Goal: Complete application form

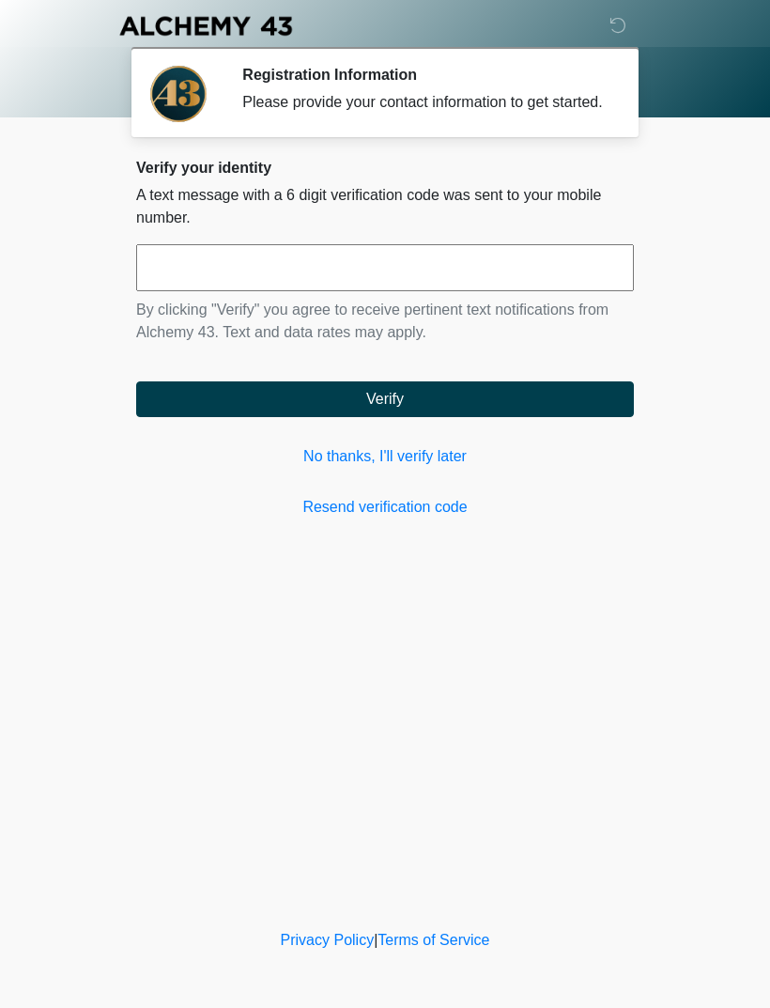
click at [520, 285] on input "text" at bounding box center [385, 267] width 498 height 47
type input "*"
type input "******"
click at [576, 417] on button "Verify" at bounding box center [385, 399] width 498 height 36
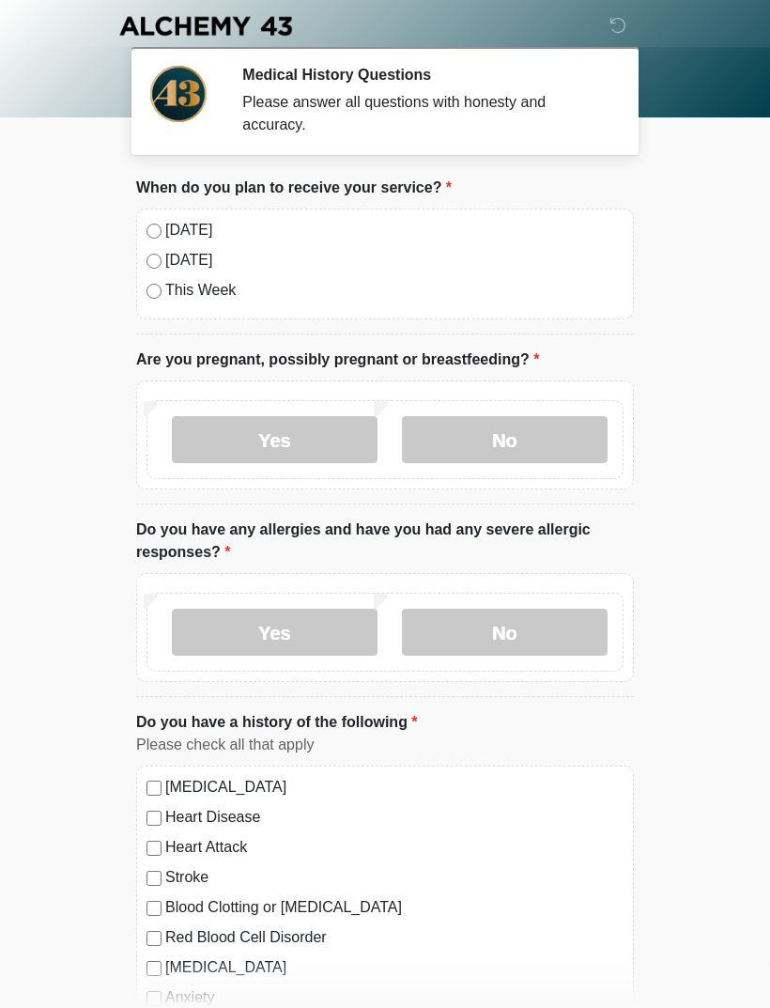
click at [146, 236] on div "[DATE] [DATE] This Week" at bounding box center [385, 263] width 498 height 111
click at [550, 436] on label "No" at bounding box center [505, 439] width 206 height 47
click at [532, 614] on label "No" at bounding box center [505, 631] width 206 height 47
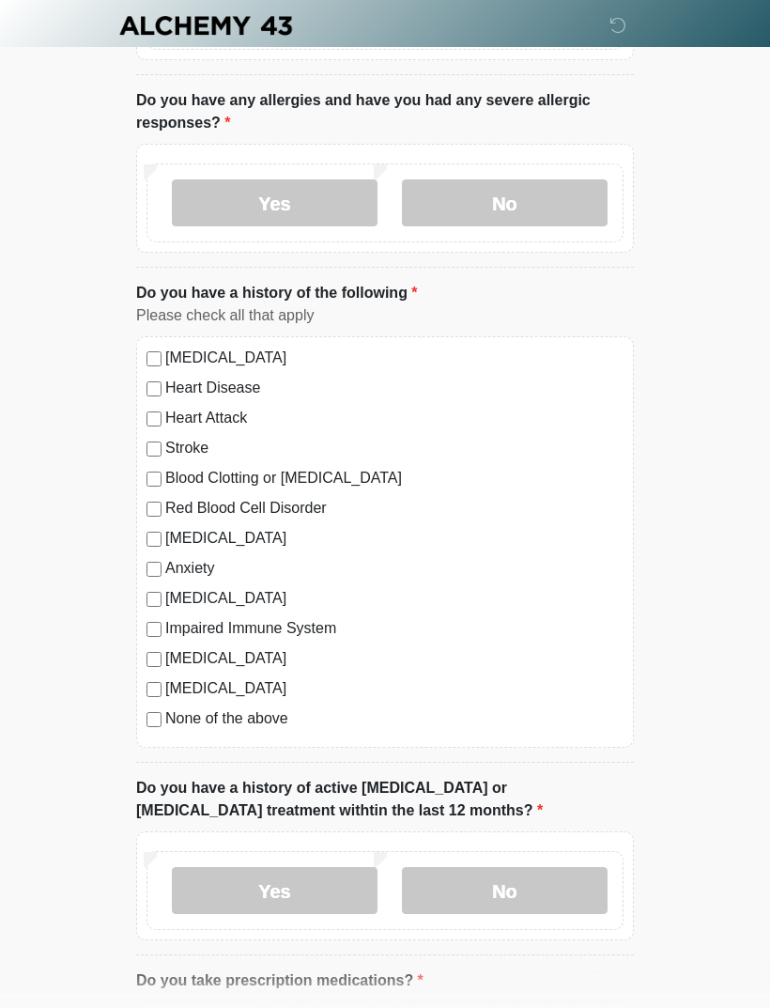
scroll to position [430, 0]
click at [160, 556] on div "Anxiety" at bounding box center [384, 567] width 477 height 23
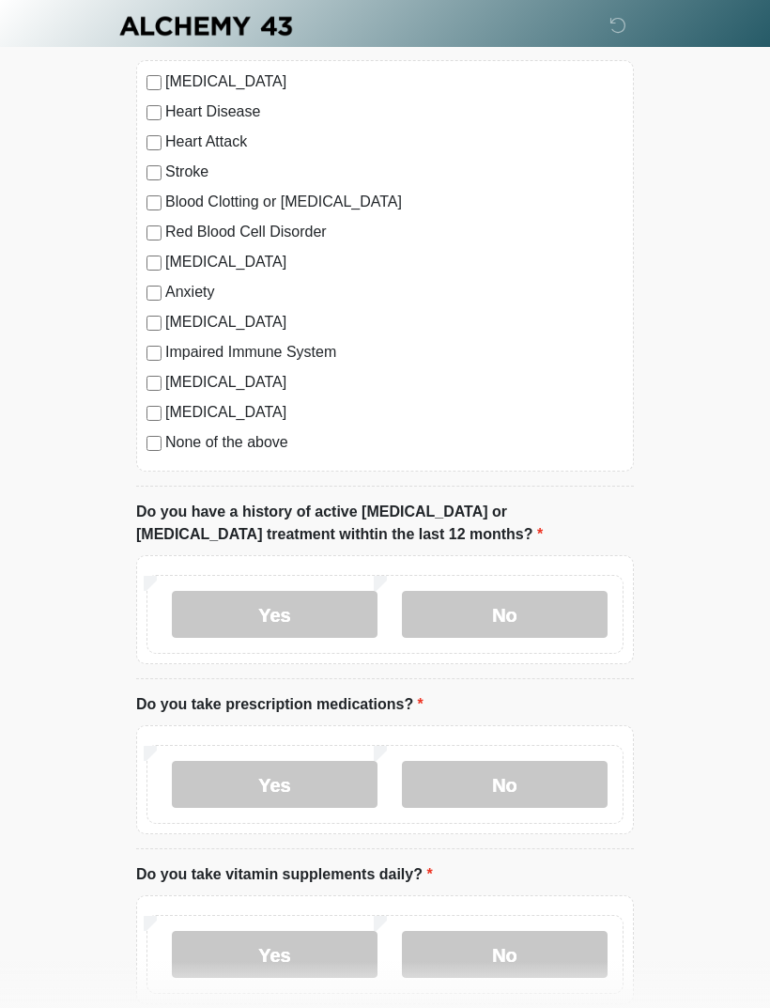
scroll to position [715, 0]
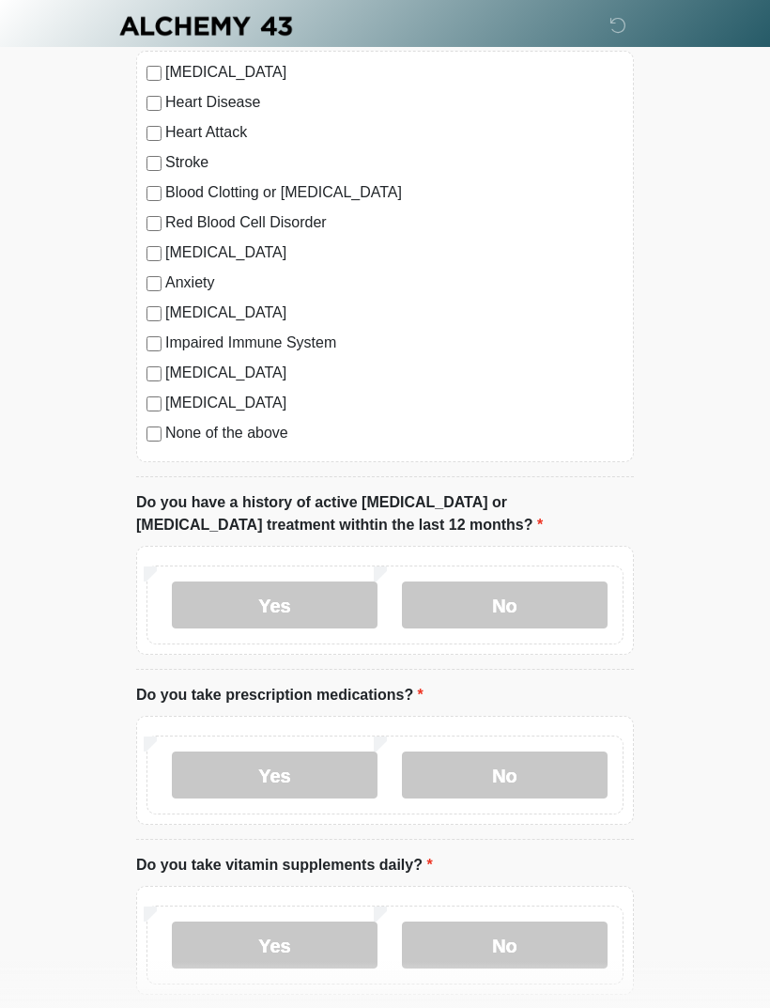
click at [523, 599] on label "No" at bounding box center [505, 604] width 206 height 47
click at [296, 771] on label "Yes" at bounding box center [275, 774] width 206 height 47
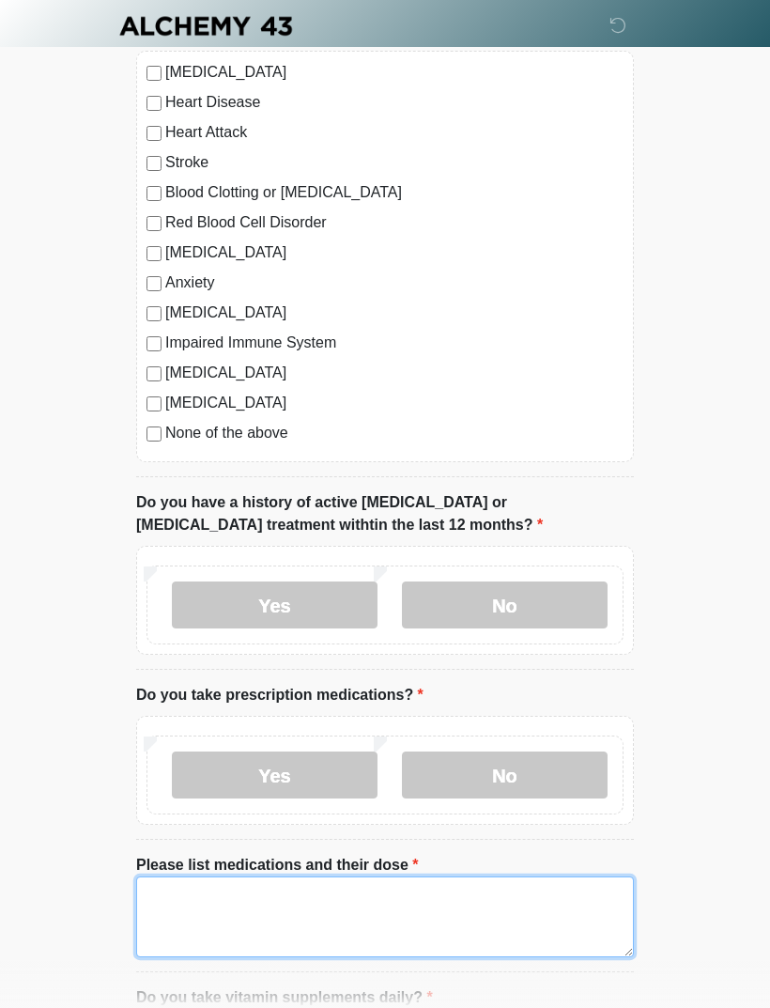
click at [404, 892] on textarea "Please list medications and their dose" at bounding box center [385, 916] width 498 height 81
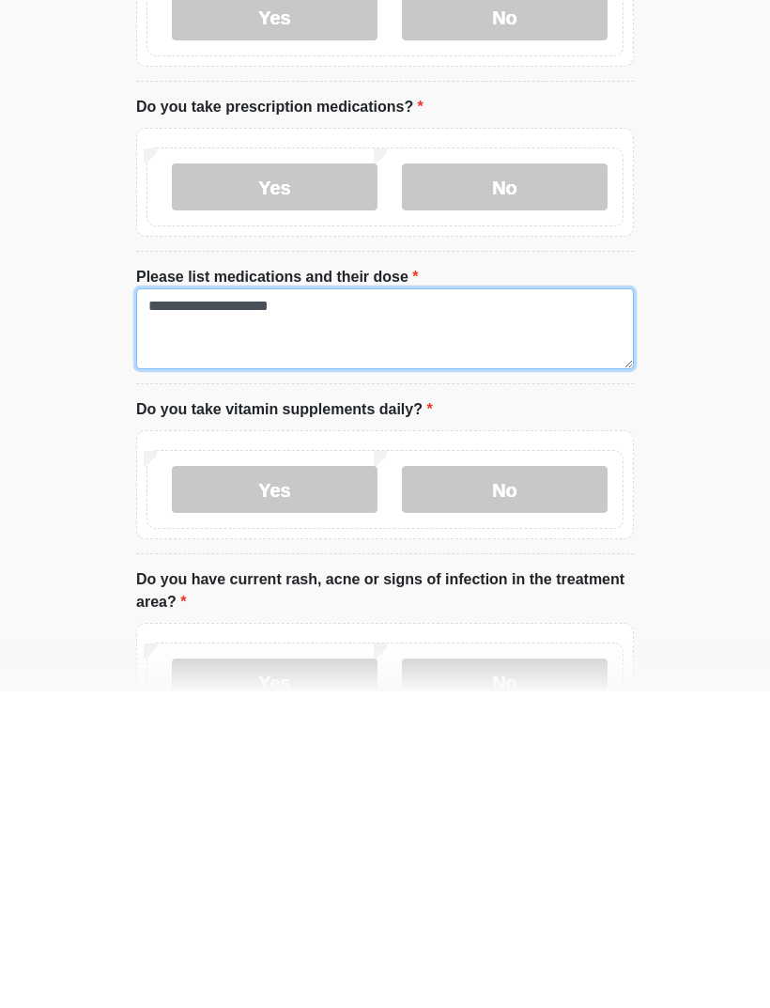
scroll to position [1062, 0]
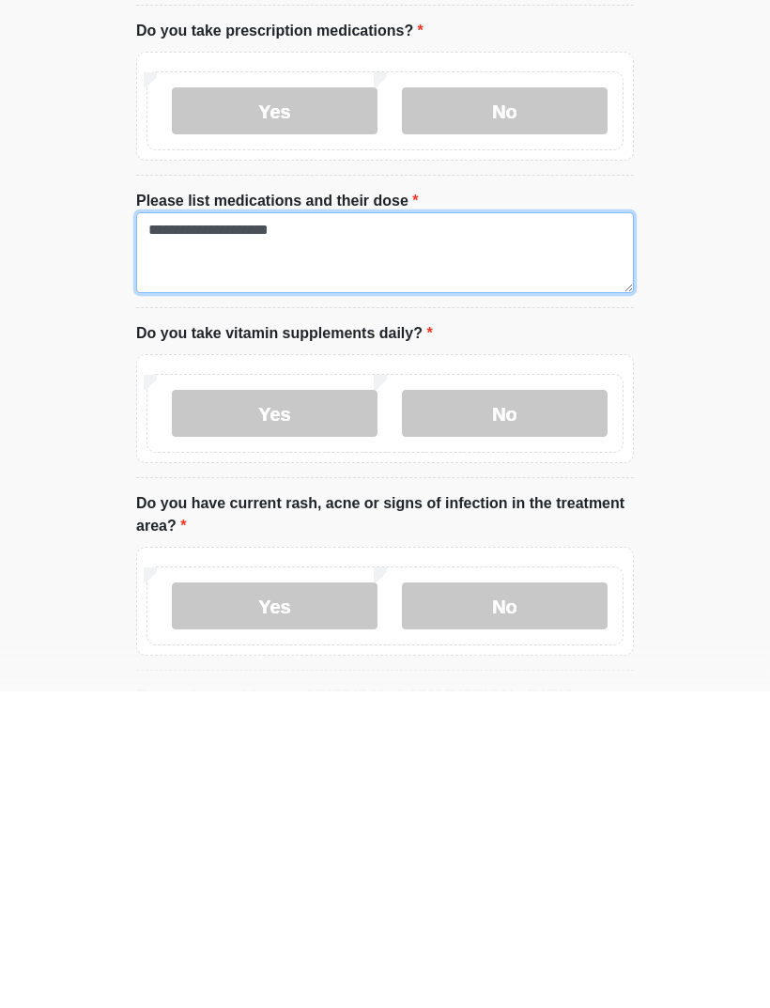
type textarea "**********"
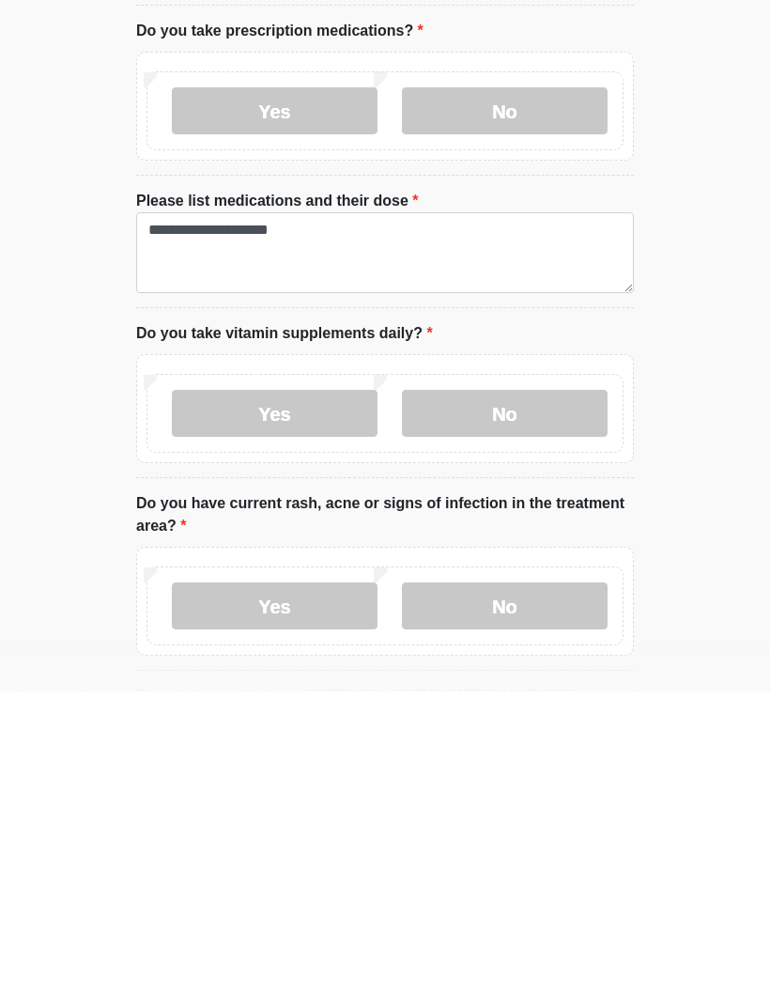
click at [329, 706] on label "Yes" at bounding box center [275, 729] width 206 height 47
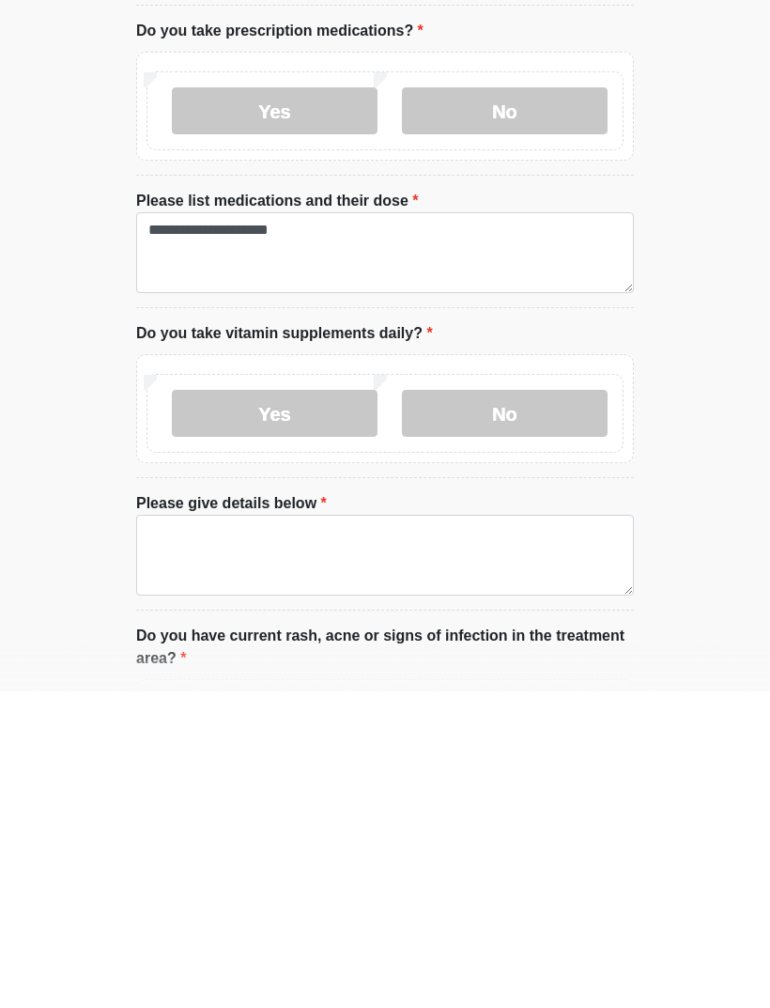
scroll to position [1378, 0]
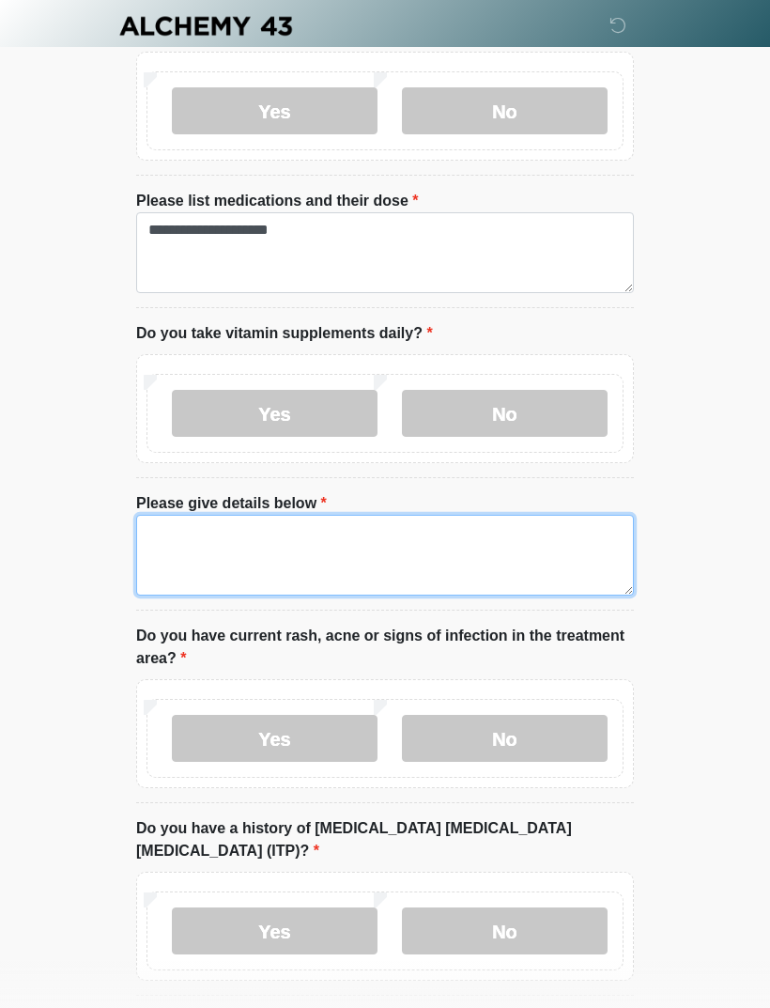
click at [376, 545] on textarea "Please give details below" at bounding box center [385, 555] width 498 height 81
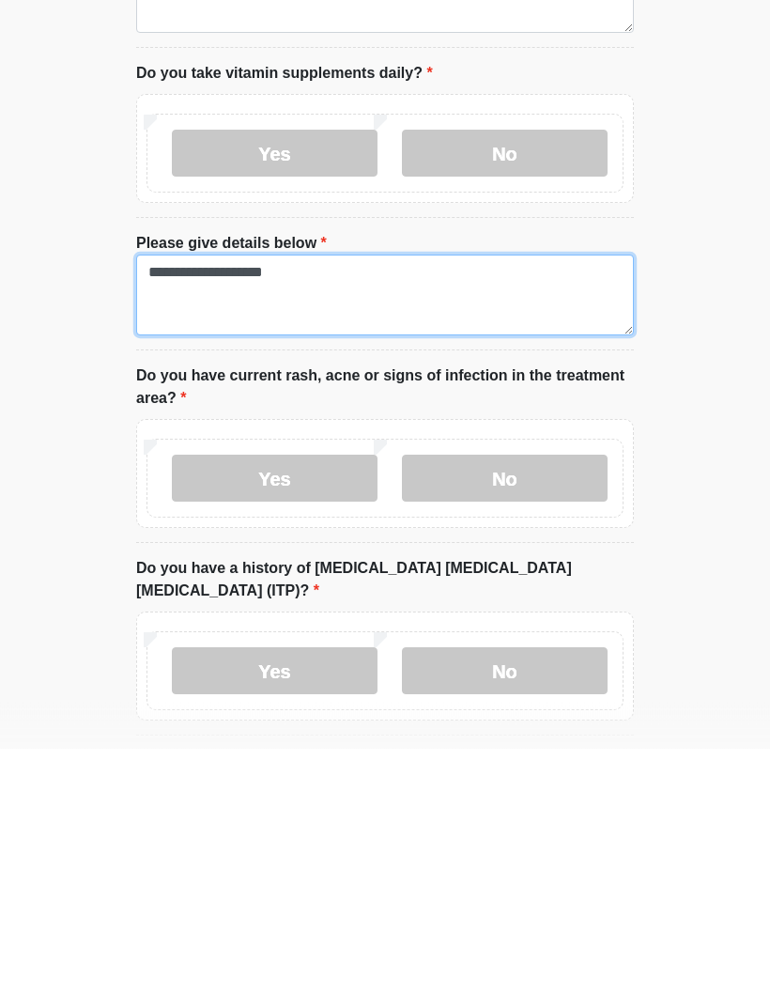
type textarea "**********"
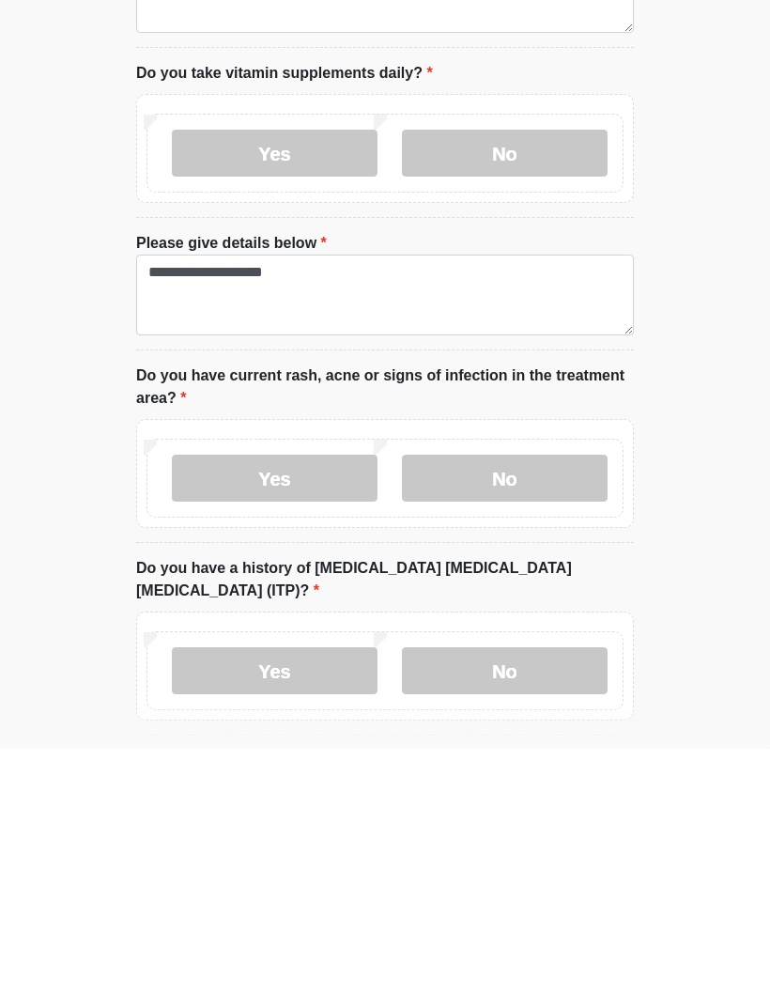
click at [565, 715] on label "No" at bounding box center [505, 738] width 206 height 47
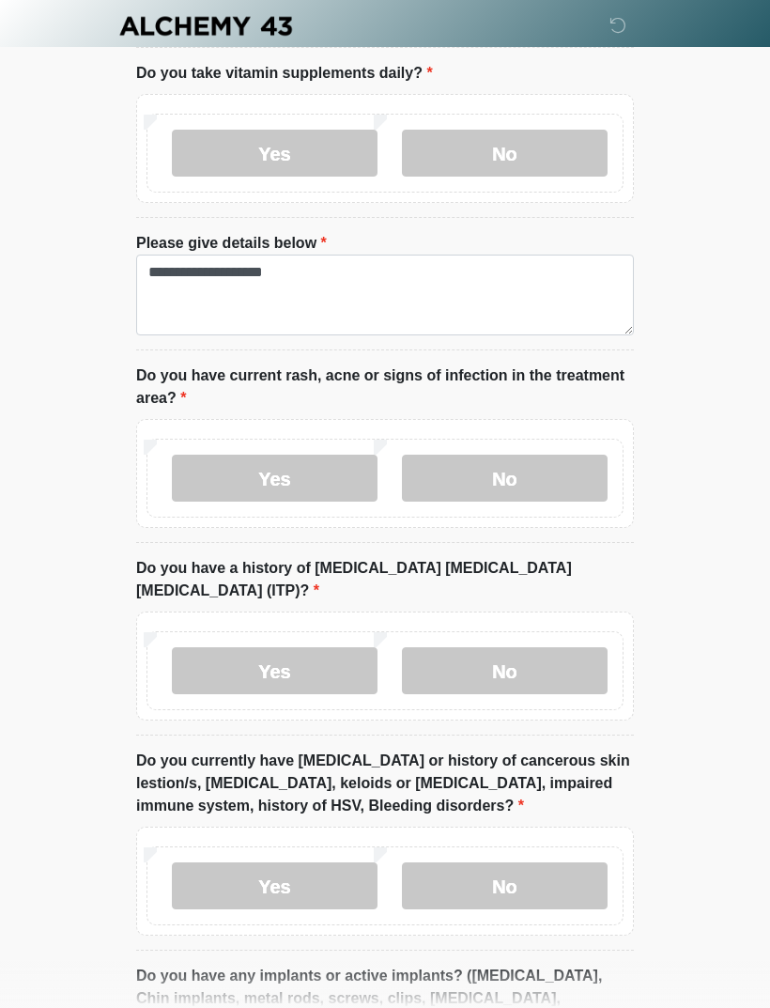
click at [548, 647] on label "No" at bounding box center [505, 670] width 206 height 47
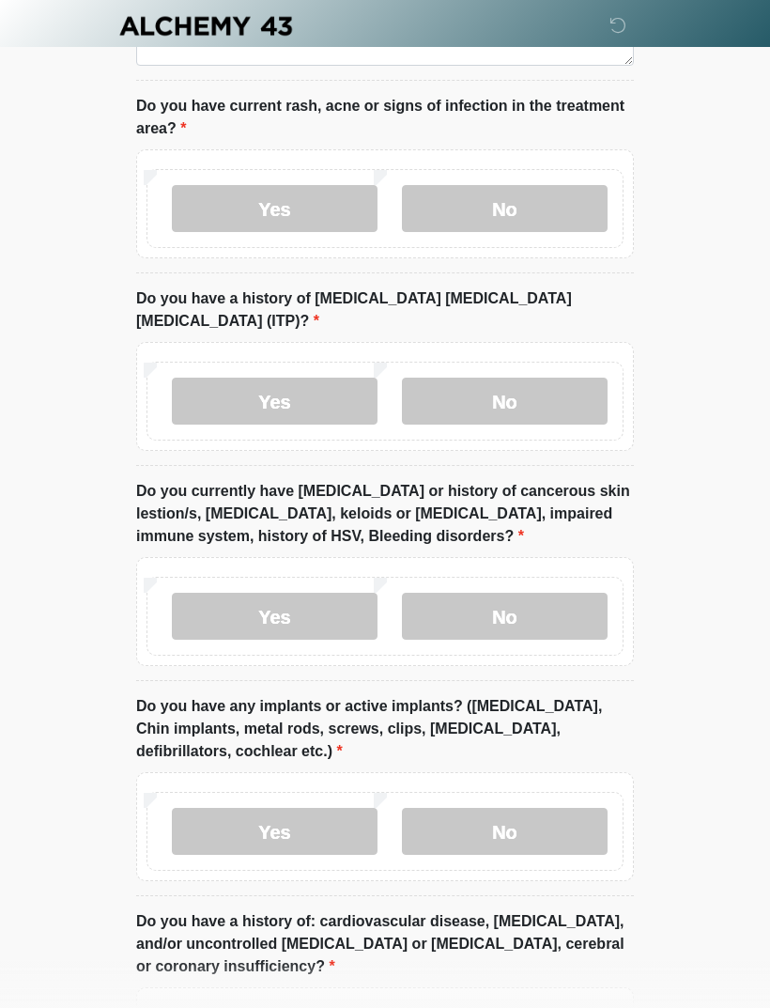
scroll to position [1915, 0]
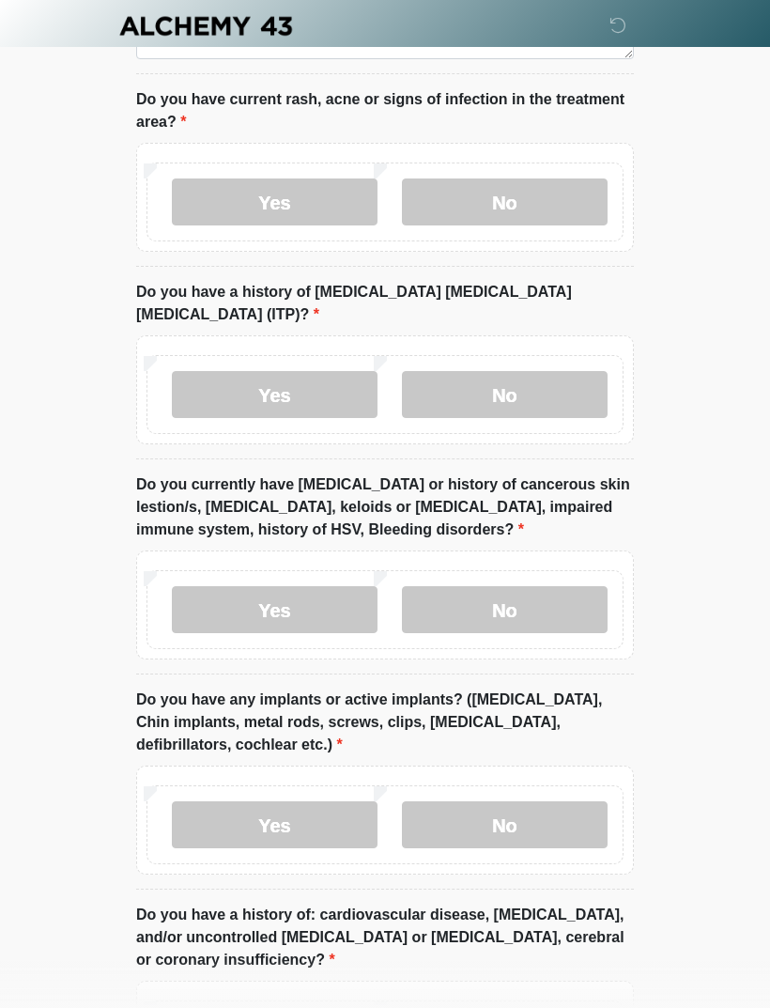
click at [571, 586] on label "No" at bounding box center [505, 609] width 206 height 47
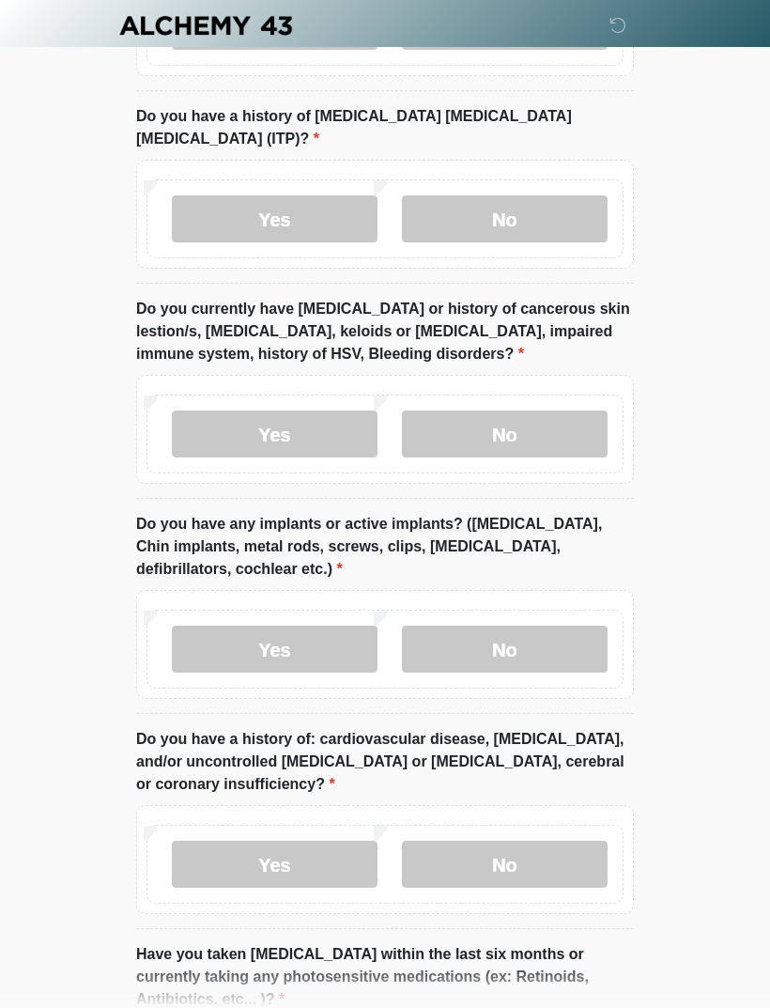
scroll to position [2128, 0]
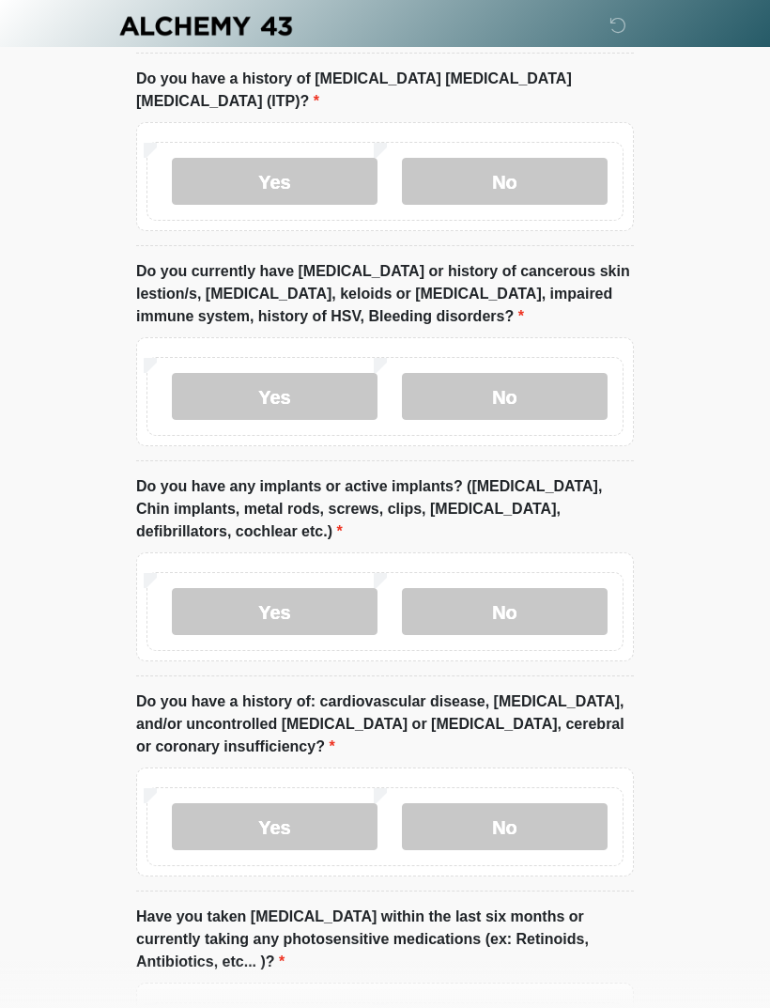
click at [536, 588] on label "No" at bounding box center [505, 611] width 206 height 47
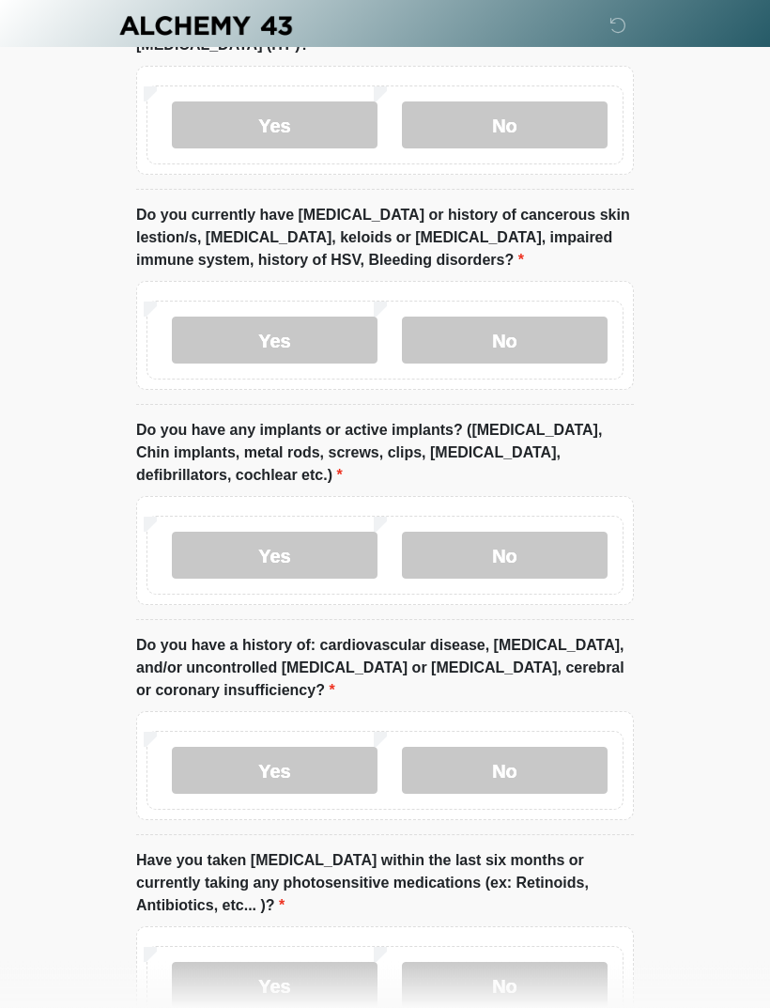
scroll to position [2289, 0]
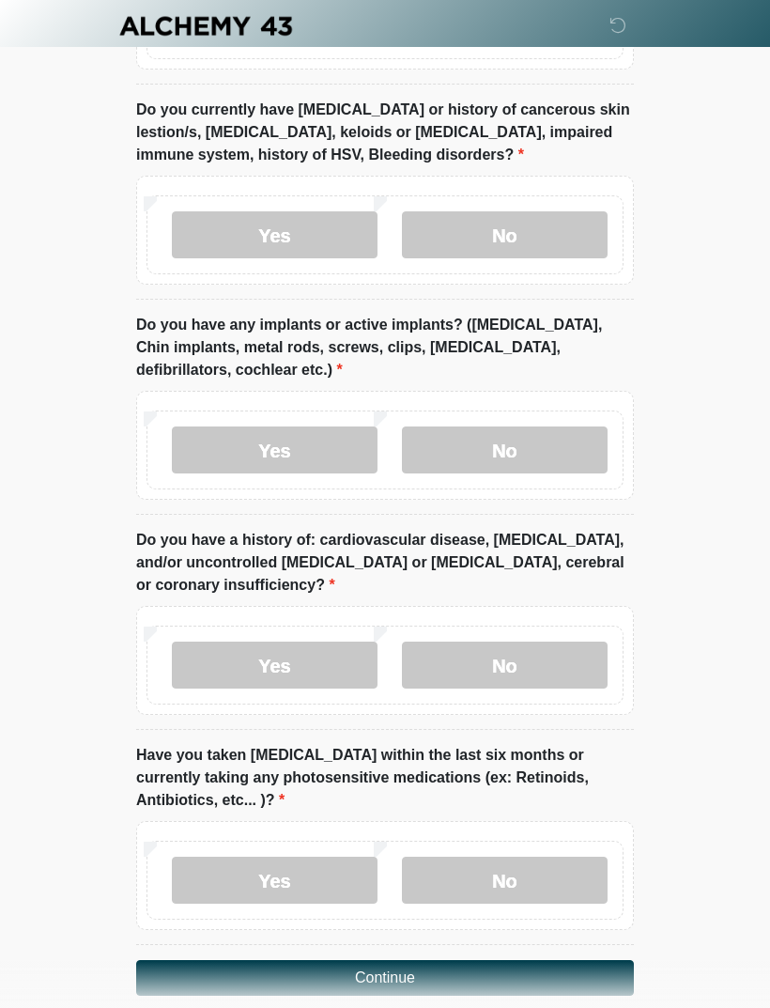
click at [556, 641] on label "No" at bounding box center [505, 664] width 206 height 47
click at [561, 856] on label "No" at bounding box center [505, 879] width 206 height 47
click at [510, 960] on button "Continue" at bounding box center [385, 978] width 498 height 36
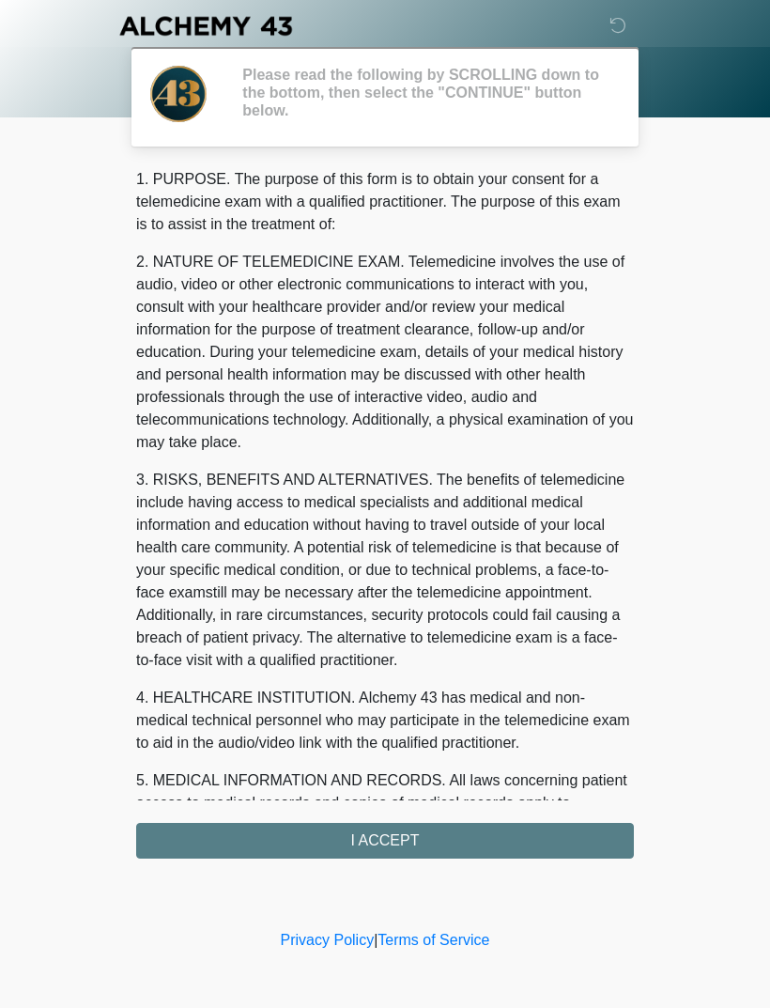
scroll to position [0, 0]
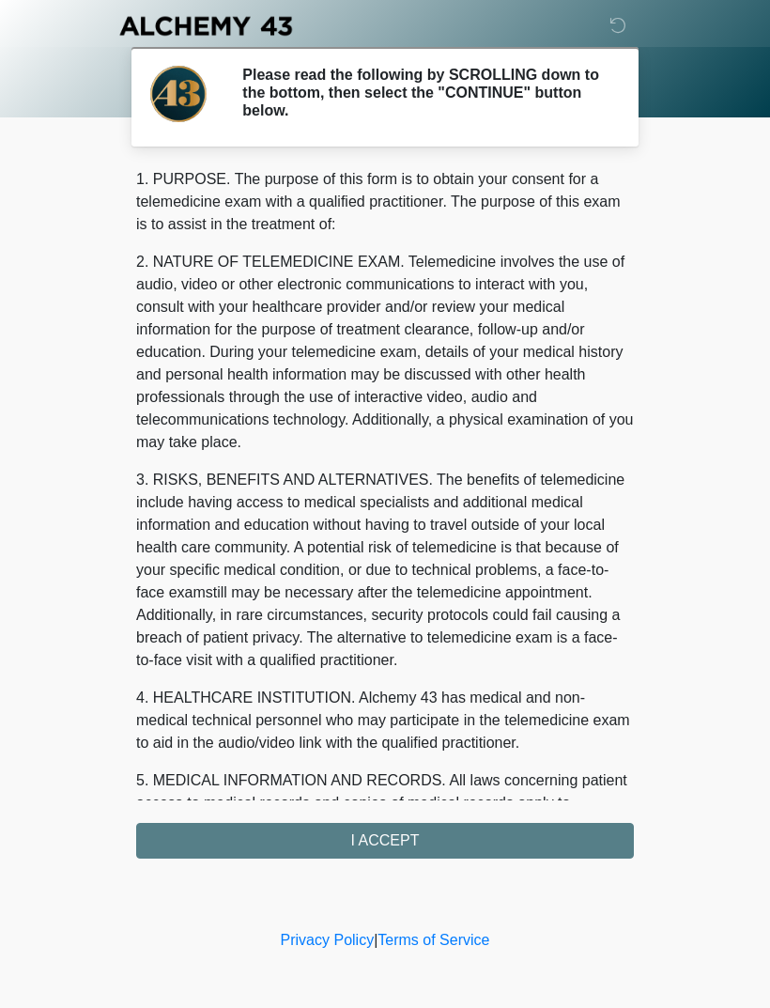
click at [547, 838] on div "1. PURPOSE. The purpose of this form is to obtain your consent for a telemedici…" at bounding box center [385, 513] width 498 height 690
click at [473, 834] on div "1. PURPOSE. The purpose of this form is to obtain your consent for a telemedici…" at bounding box center [385, 513] width 498 height 690
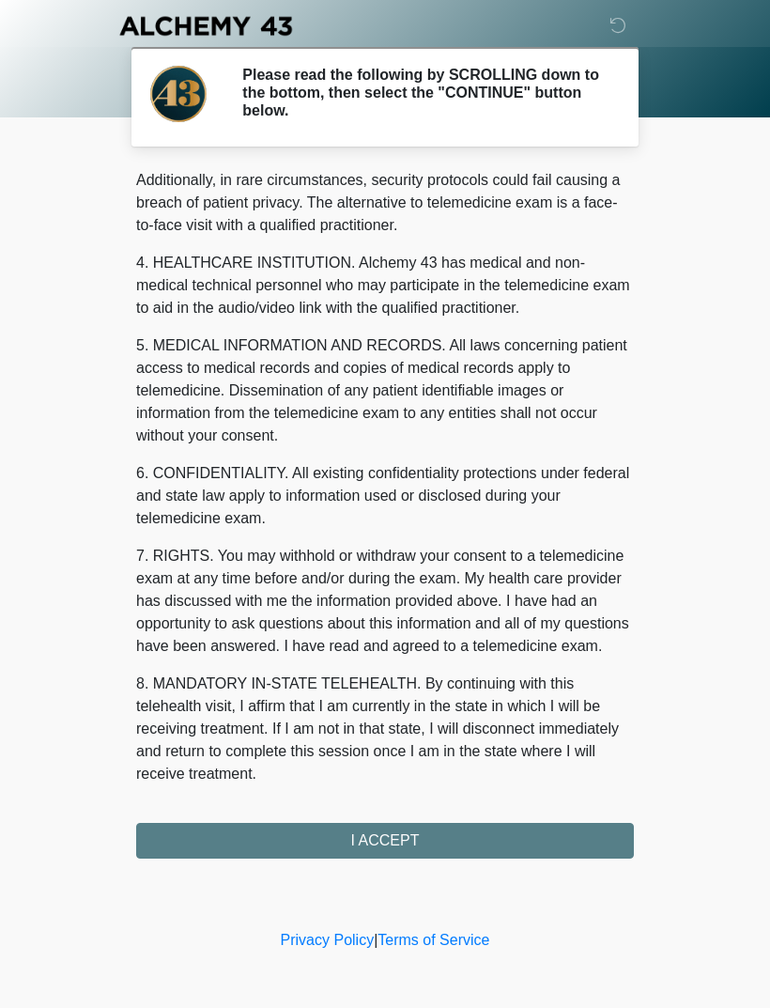
click at [409, 842] on button "I ACCEPT" at bounding box center [385, 841] width 498 height 36
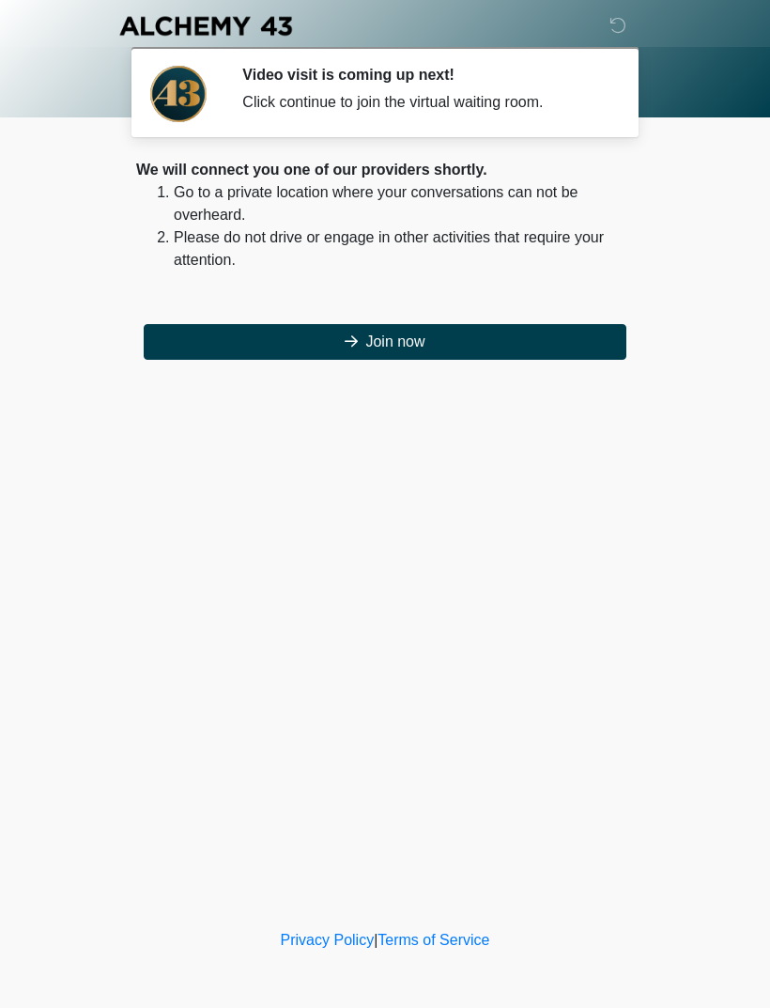
click at [565, 341] on button "Join now" at bounding box center [385, 342] width 483 height 36
